Goal: Information Seeking & Learning: Learn about a topic

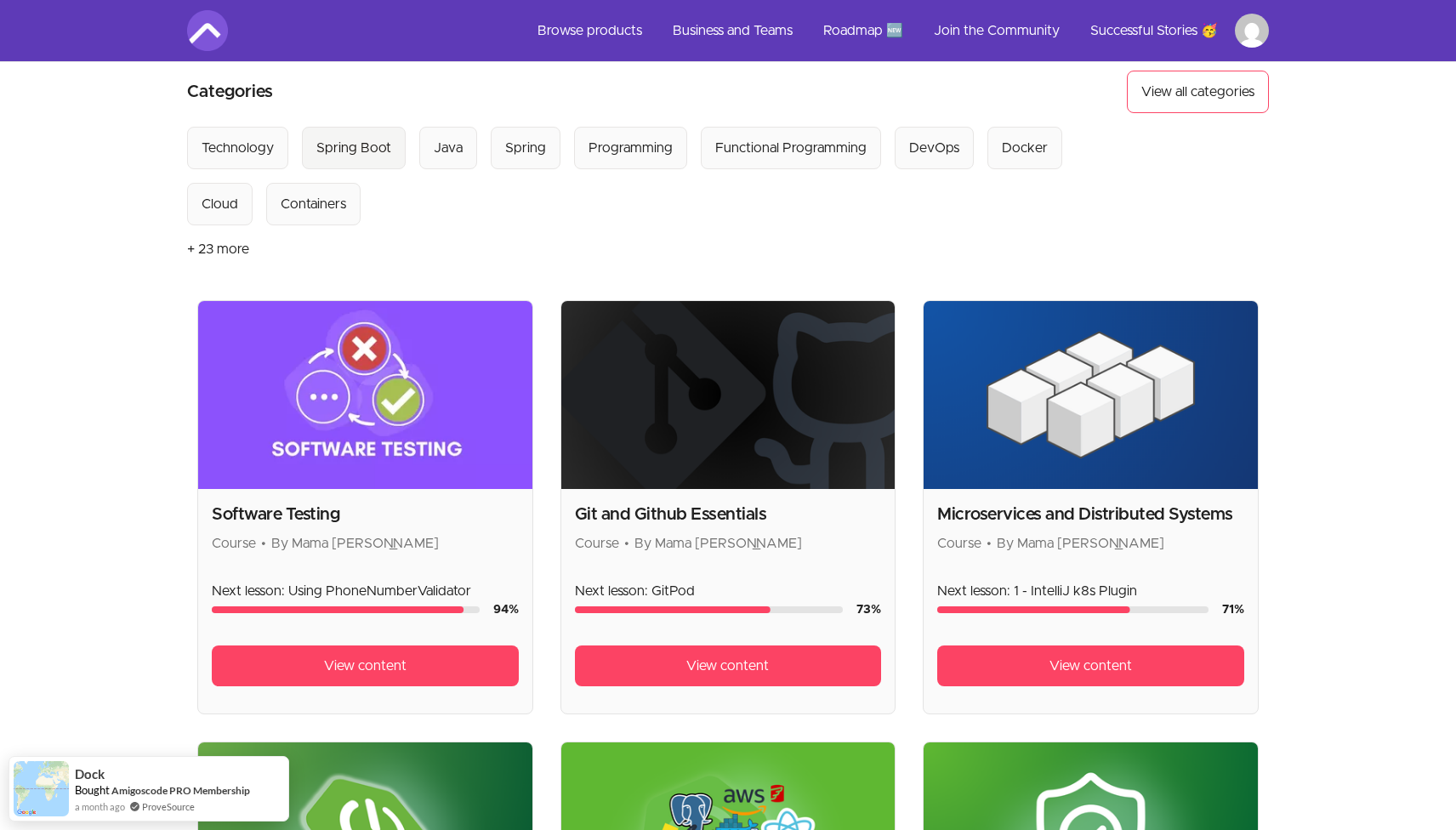
click at [357, 153] on div "Spring Boot" at bounding box center [354, 148] width 75 height 21
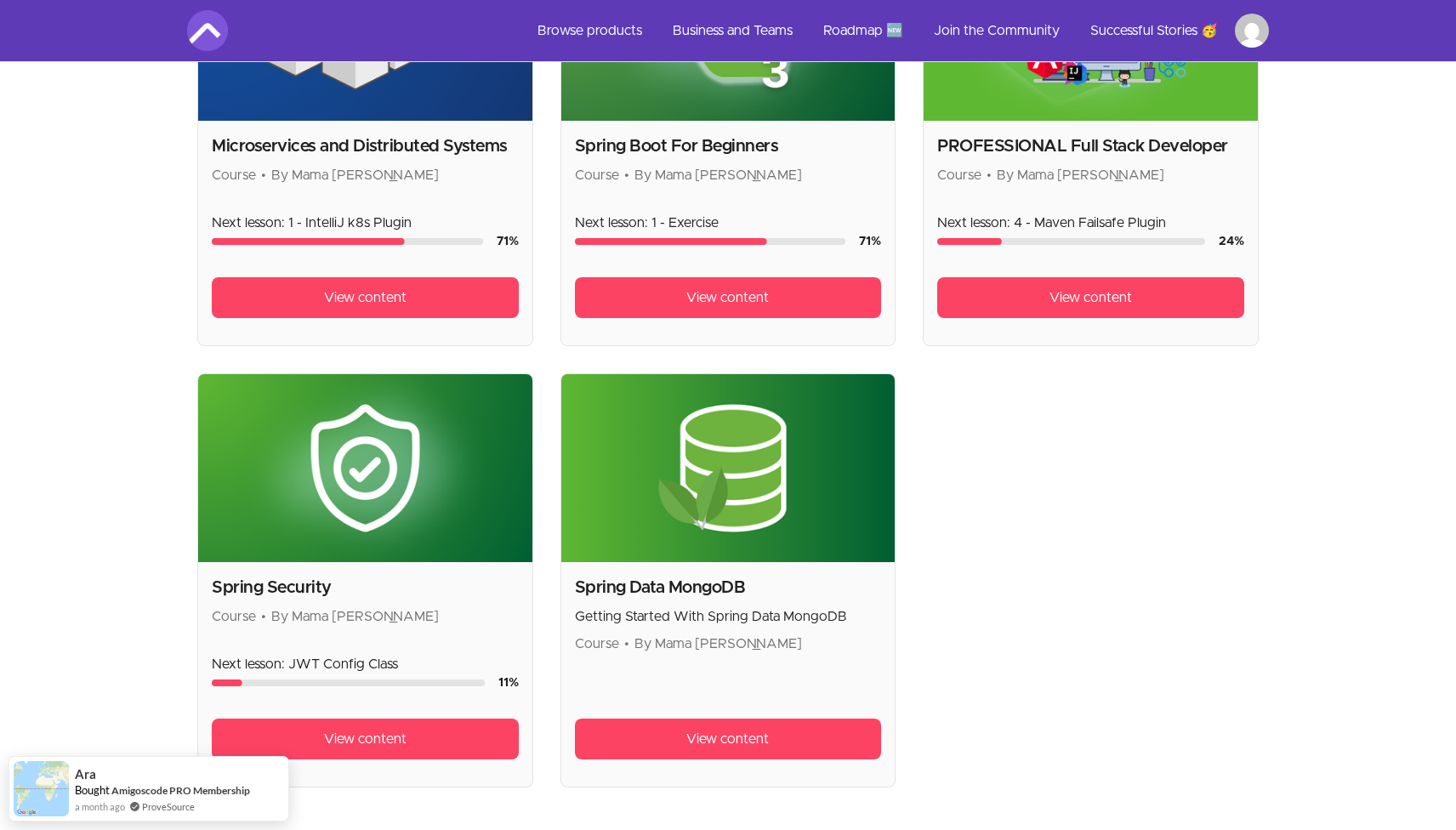
scroll to position [500, 0]
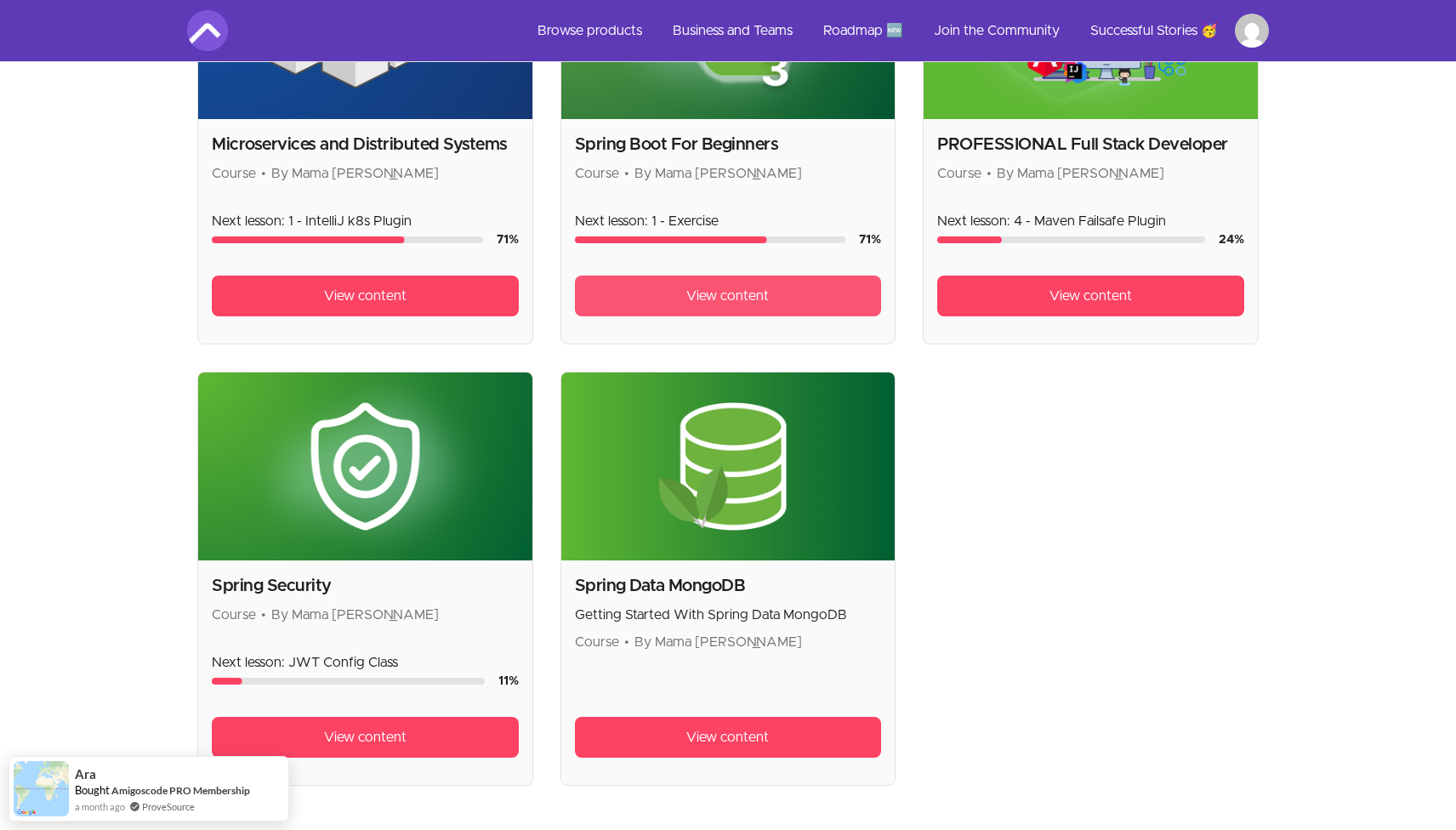
click at [750, 300] on span "View content" at bounding box center [727, 296] width 82 height 21
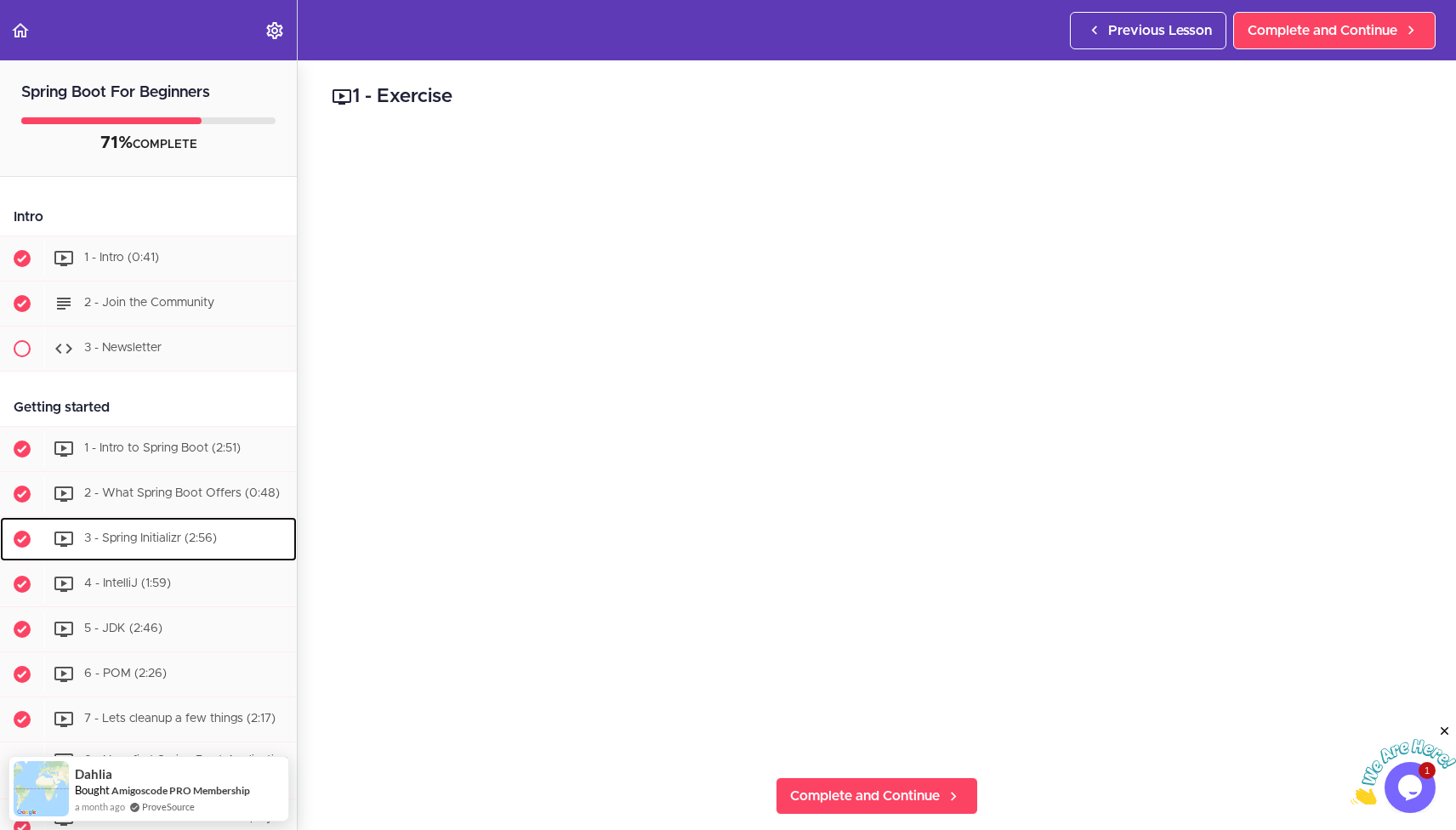
click at [233, 540] on div "3 - Spring Initializr (2:56)" at bounding box center [170, 539] width 253 height 37
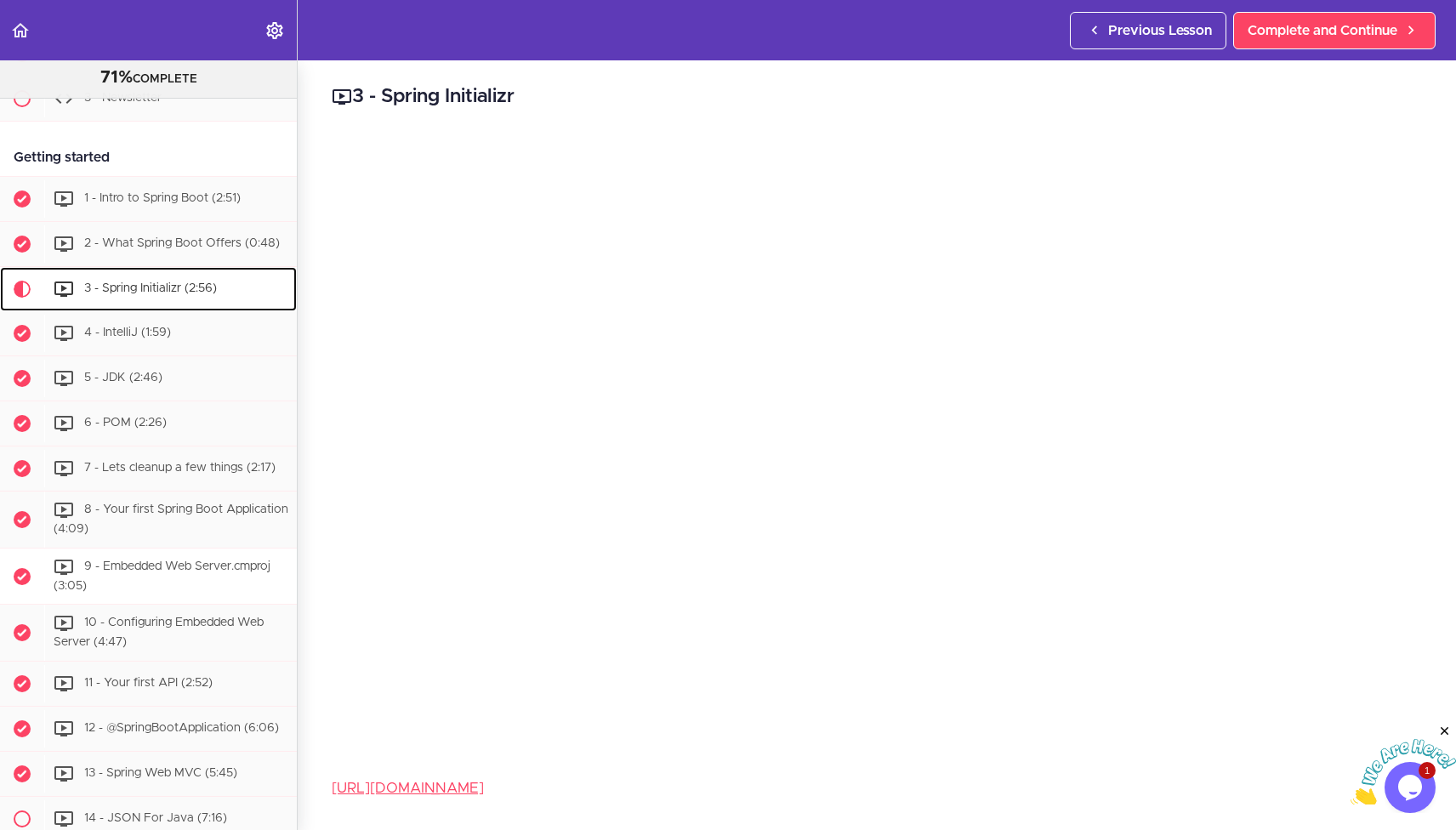
scroll to position [258, 0]
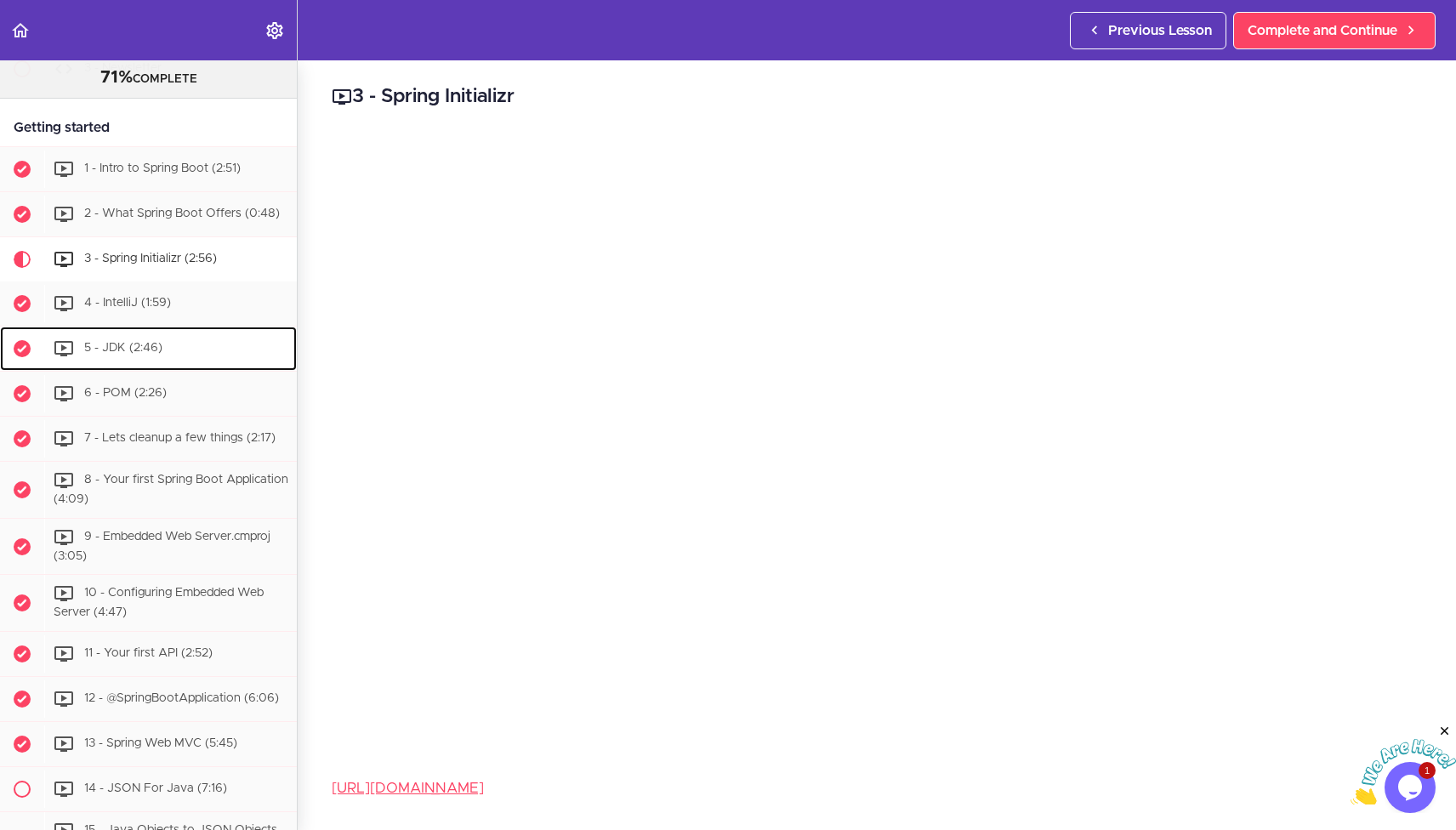
click at [184, 359] on div "5 - JDK (2:46)" at bounding box center [170, 349] width 253 height 37
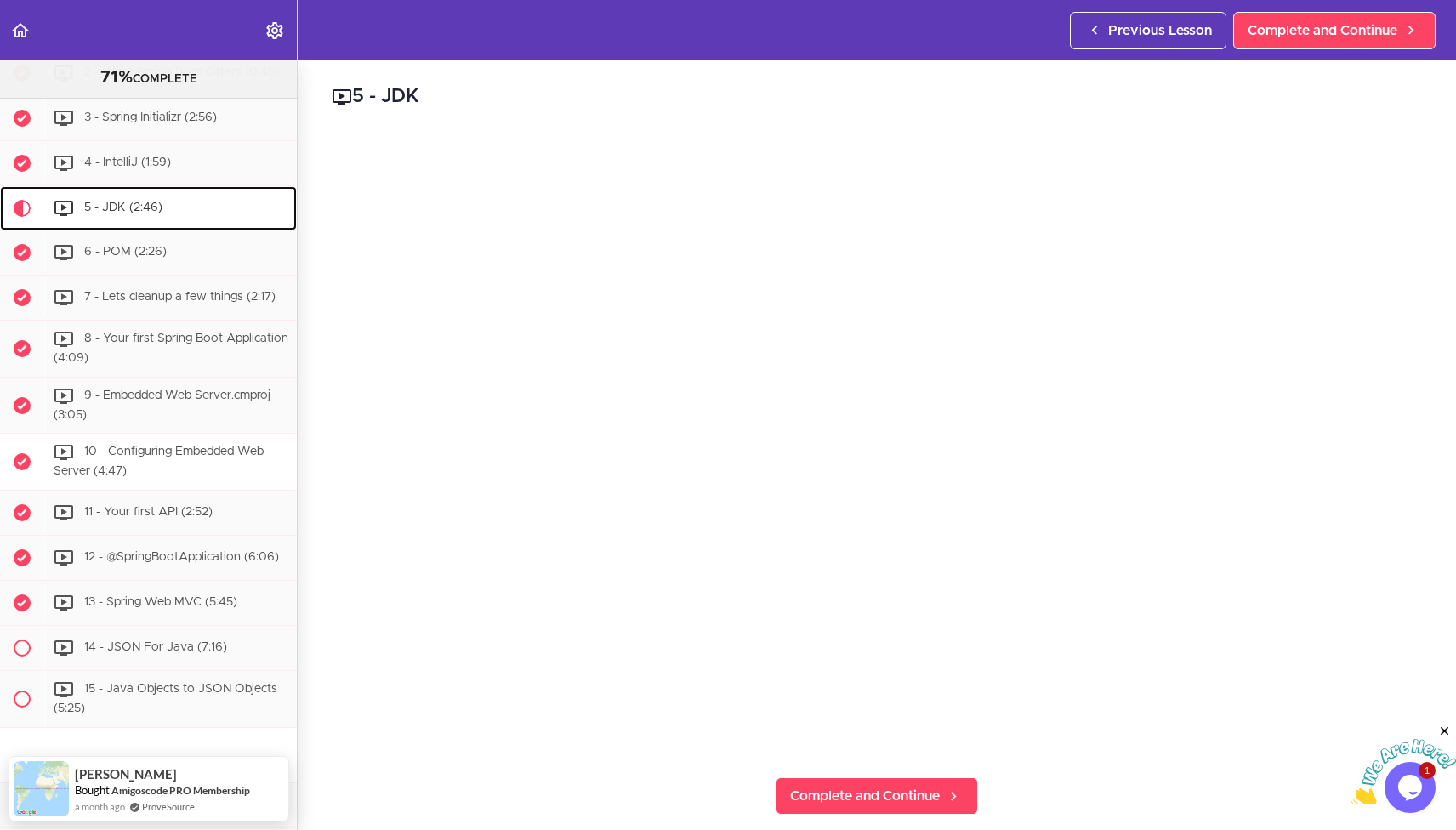
scroll to position [377, 0]
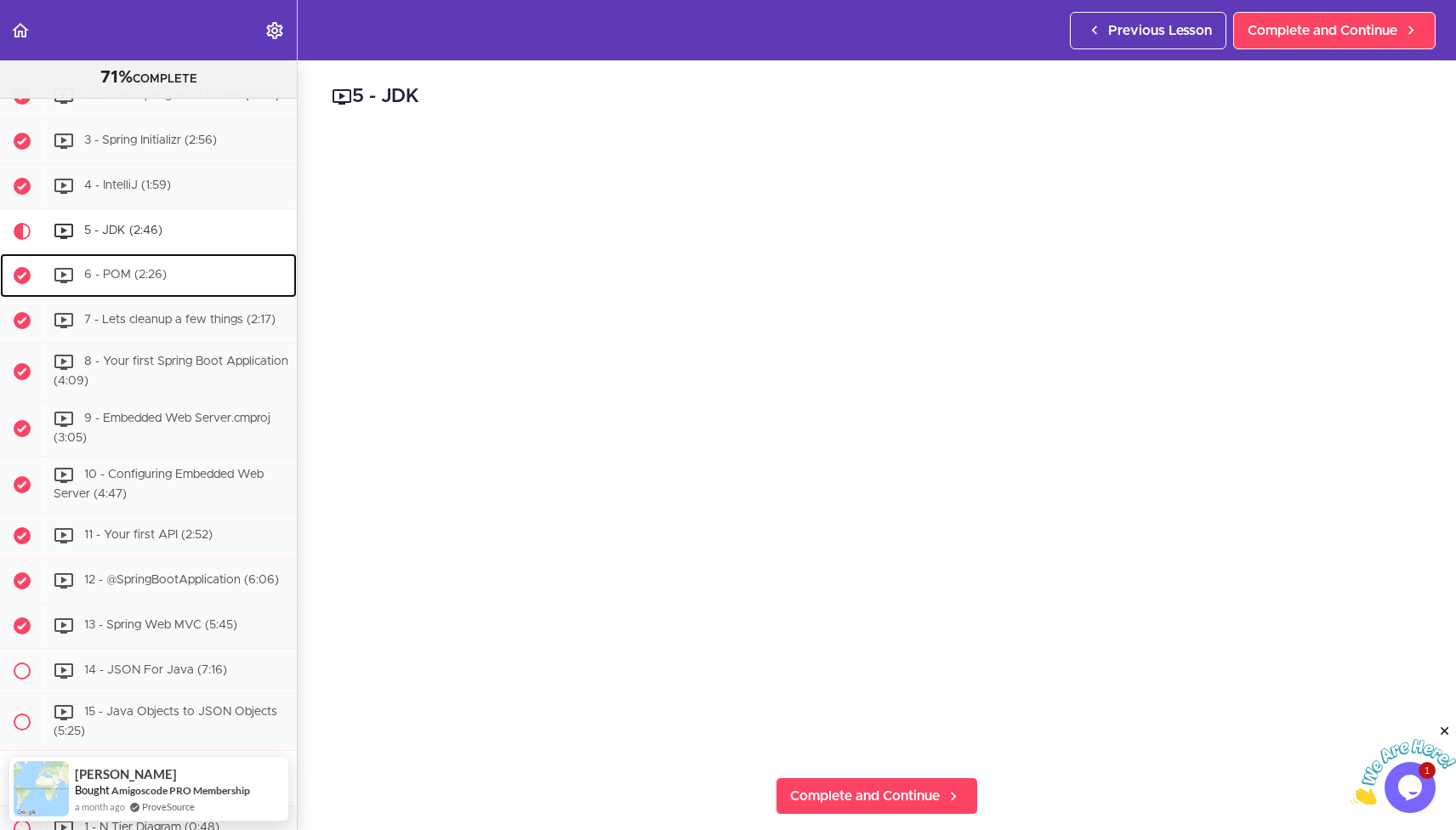
click at [201, 269] on div "6 - POM (2:26)" at bounding box center [170, 275] width 253 height 37
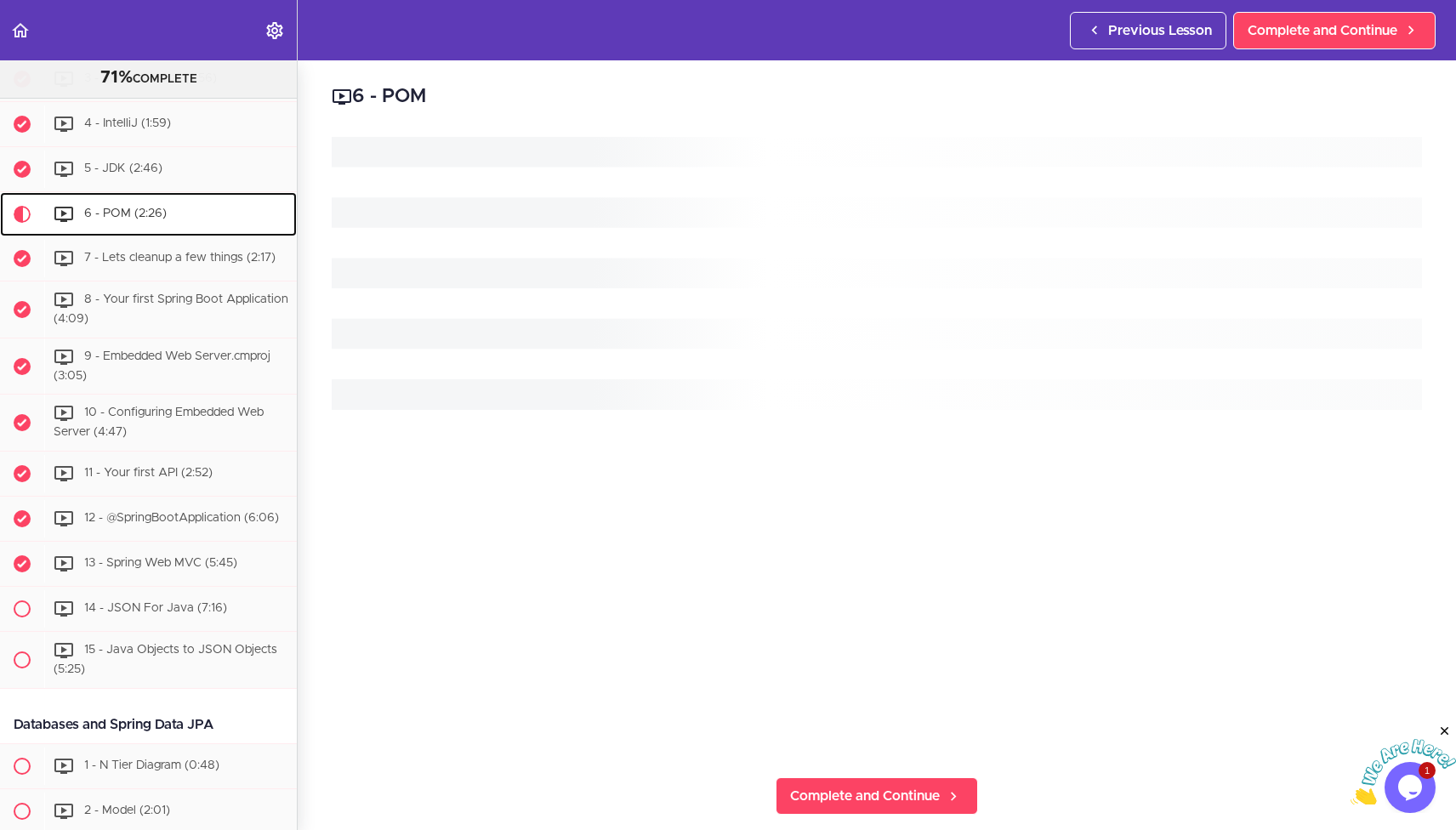
scroll to position [507, 0]
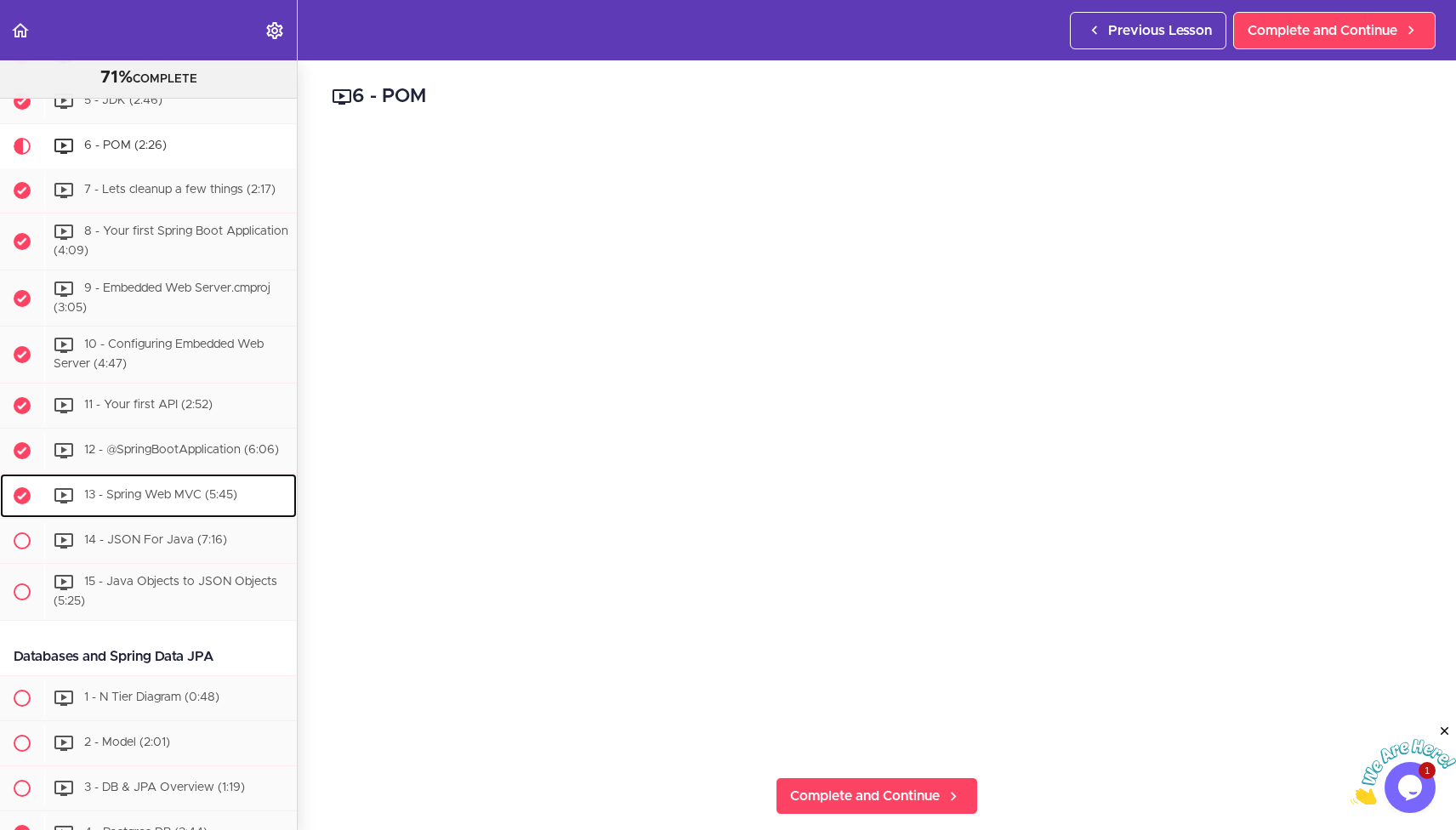
click at [214, 505] on div "13 - Spring Web MVC (5:45)" at bounding box center [170, 496] width 253 height 37
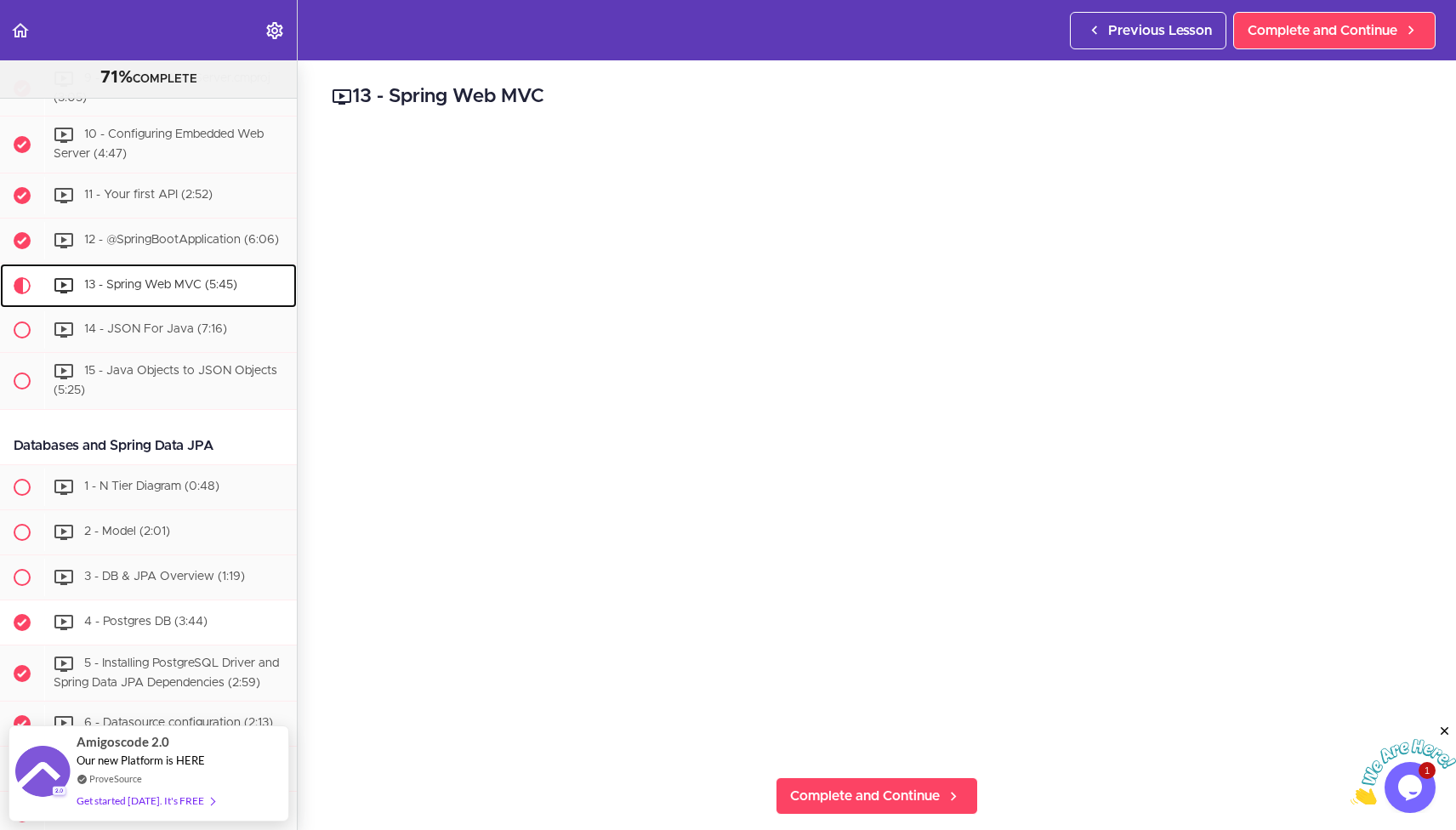
scroll to position [707, 0]
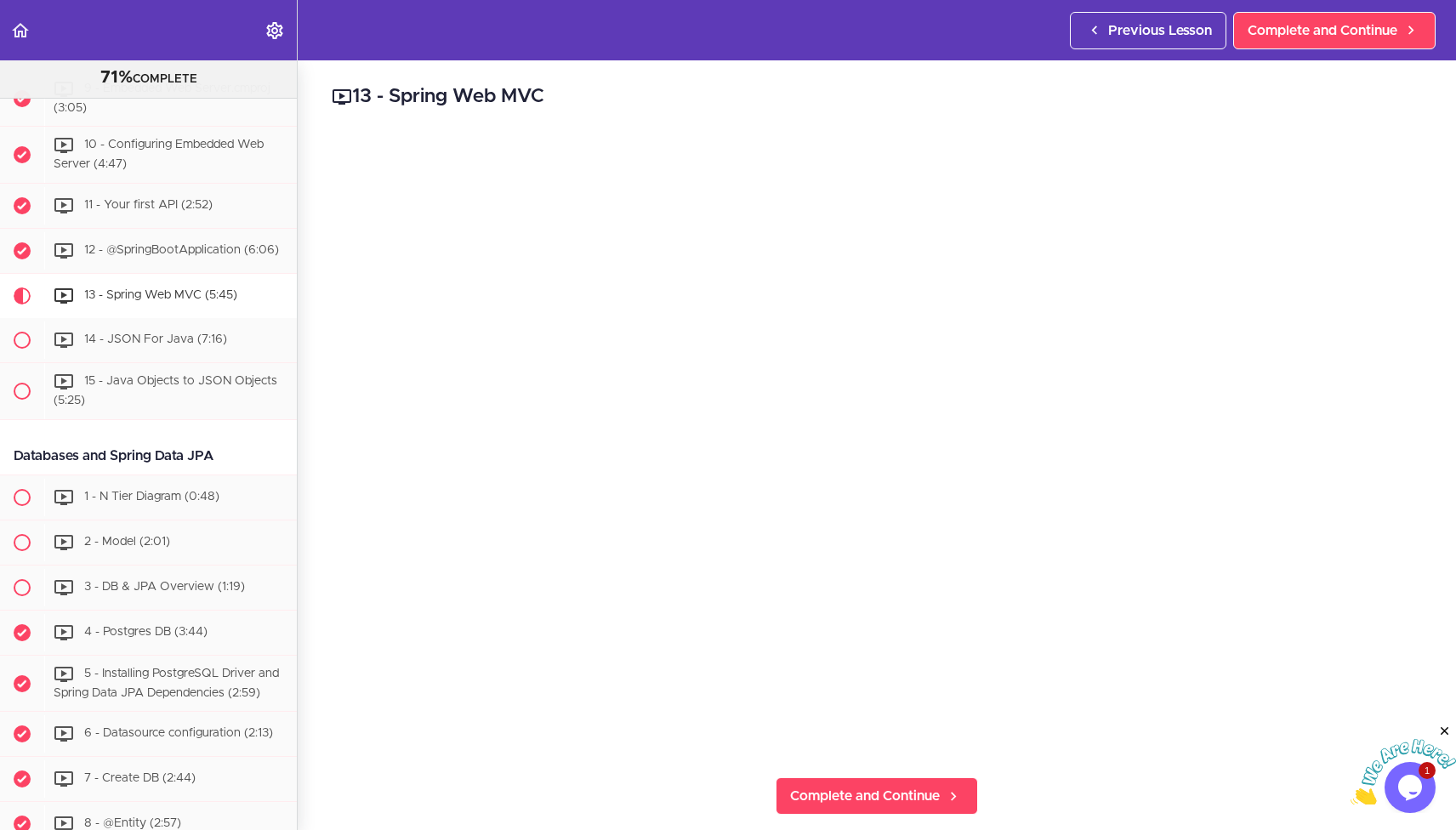
click at [1037, 767] on div "13 - Spring Web MVC Complete and Continue 1 - Follow us on LinkedIn 2 - Subscri…" at bounding box center [877, 445] width 1158 height 770
click at [168, 334] on span "14 - JSON For Java (7:16)" at bounding box center [155, 339] width 143 height 12
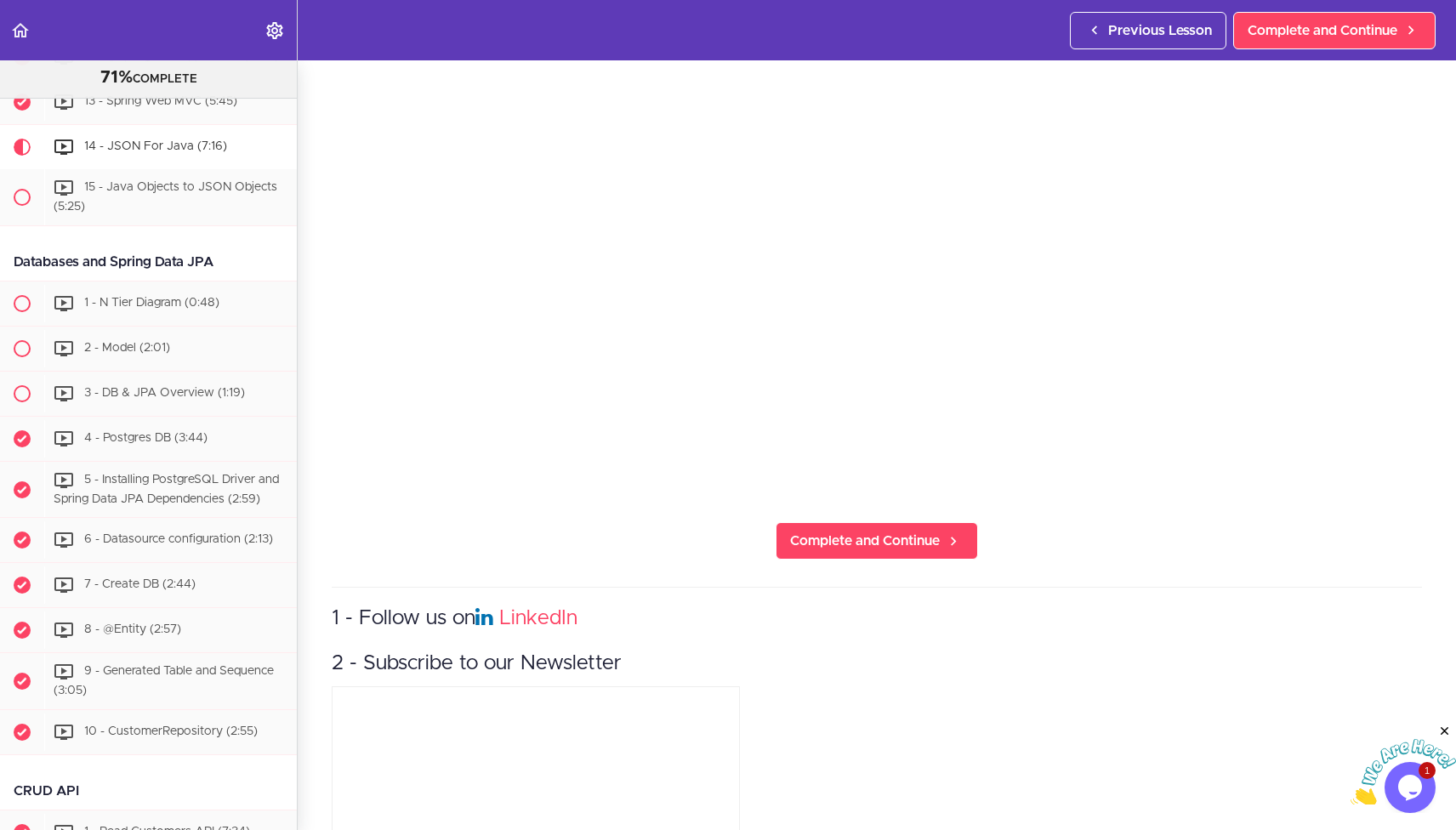
scroll to position [292, 0]
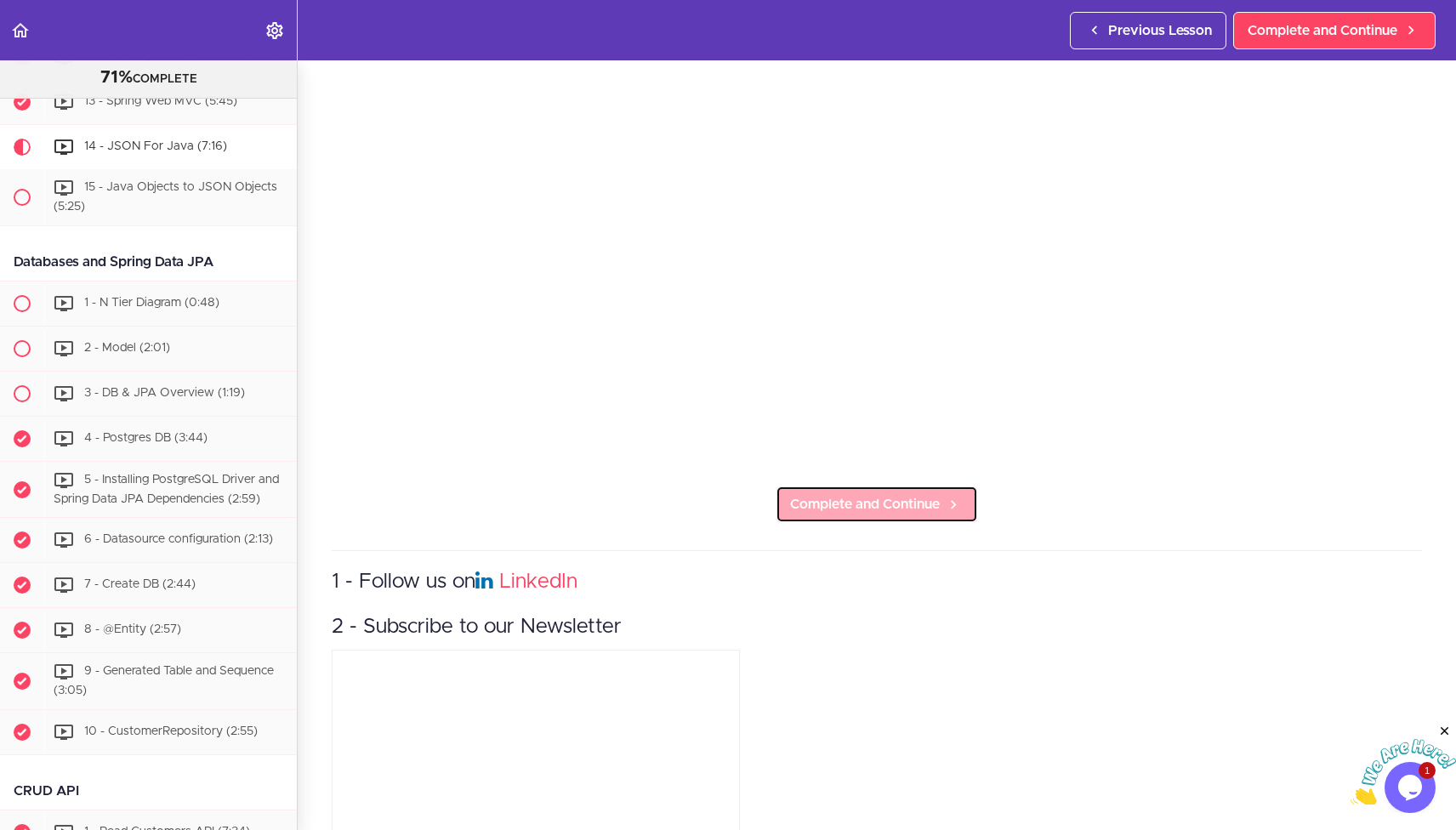
click at [859, 505] on span "Complete and Continue" at bounding box center [865, 504] width 150 height 21
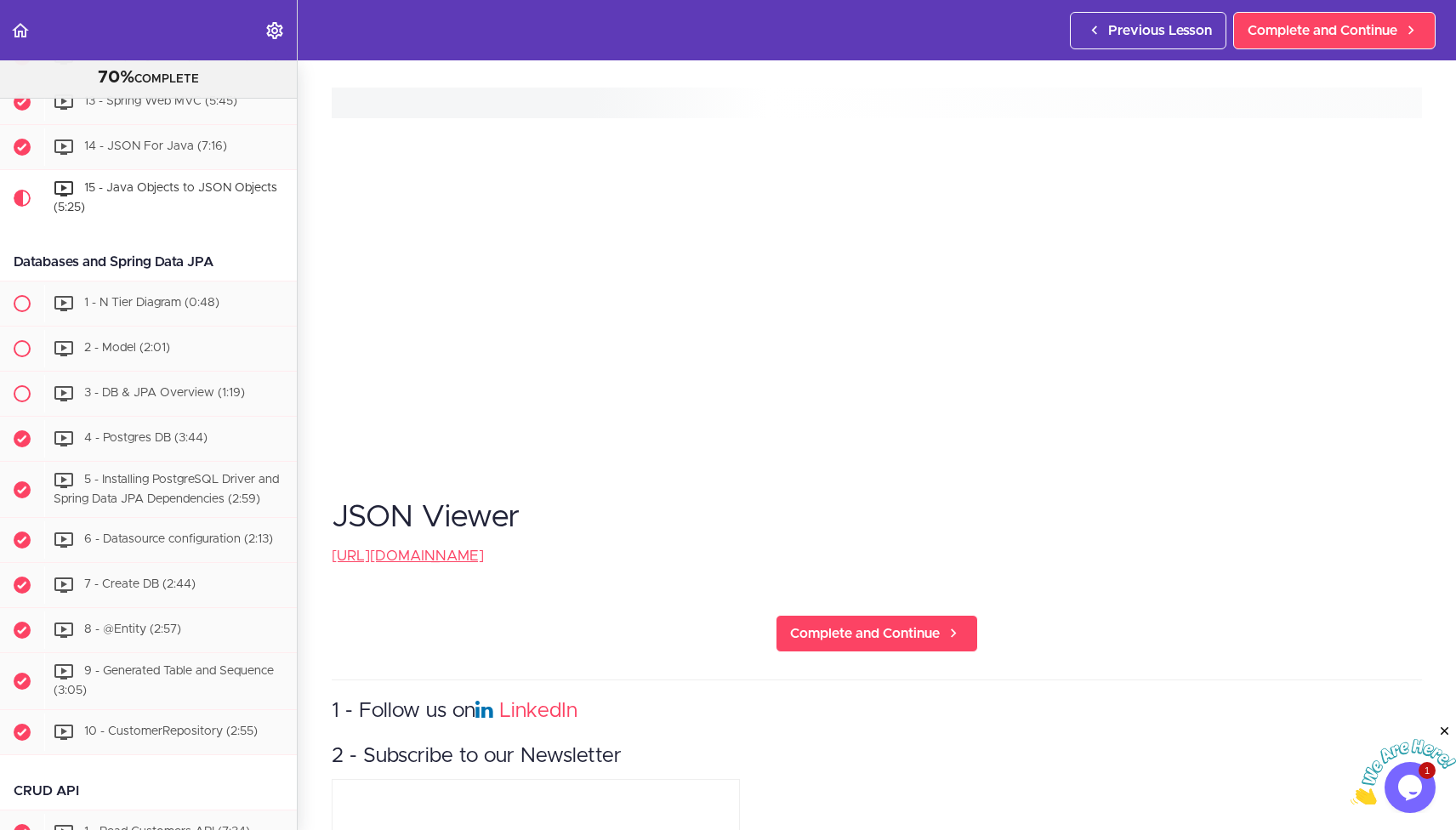
scroll to position [947, 0]
